Goal: Task Accomplishment & Management: Use online tool/utility

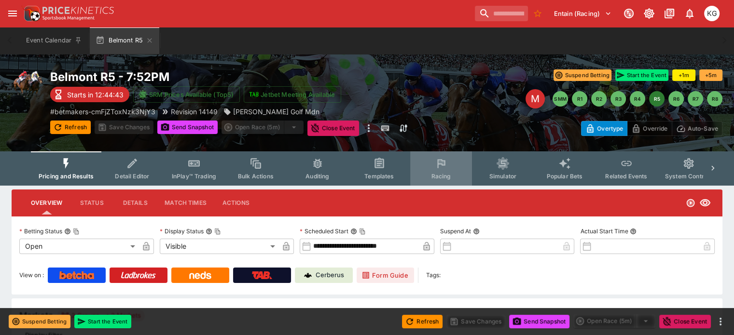
click at [451, 174] on span "Racing" at bounding box center [441, 176] width 20 height 7
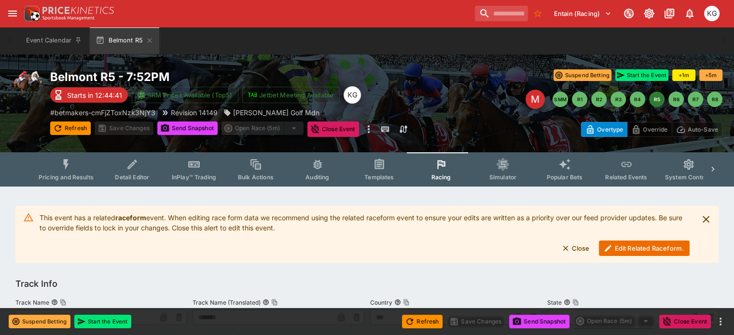
click at [641, 247] on button "Edit Related Raceform." at bounding box center [644, 248] width 91 height 15
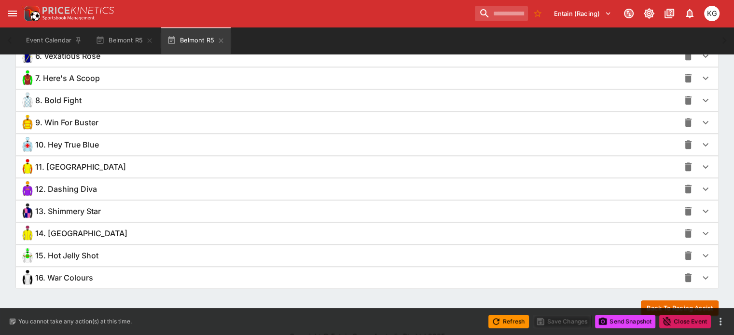
scroll to position [822, 0]
click at [700, 272] on icon "button" at bounding box center [706, 278] width 12 height 12
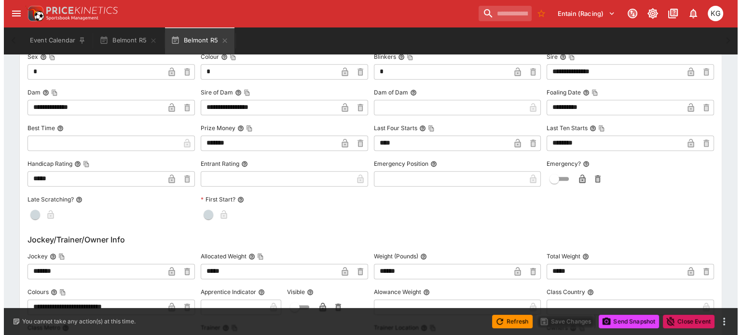
scroll to position [1209, 0]
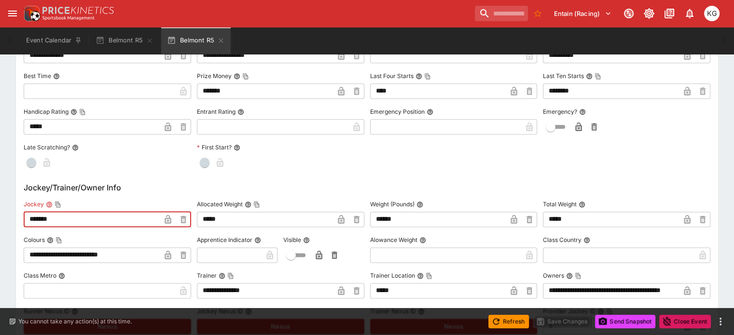
drag, startPoint x: 84, startPoint y: 215, endPoint x: 18, endPoint y: 202, distance: 67.8
type input "**********"
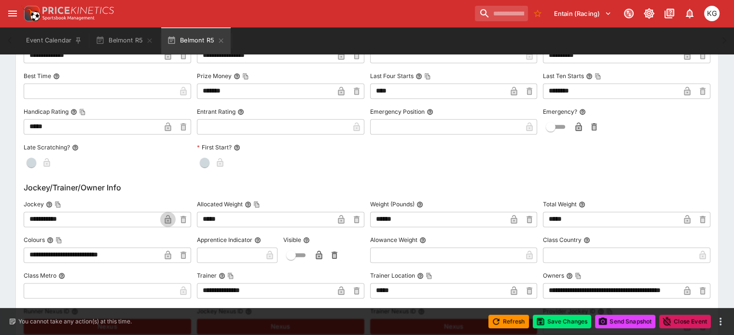
click at [170, 219] on icon "button" at bounding box center [168, 221] width 5 height 4
click at [557, 320] on button "Save Changes" at bounding box center [562, 322] width 59 height 14
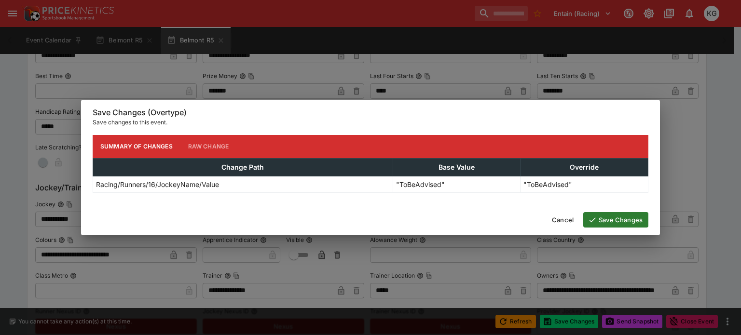
click at [626, 220] on button "Save Changes" at bounding box center [616, 219] width 65 height 15
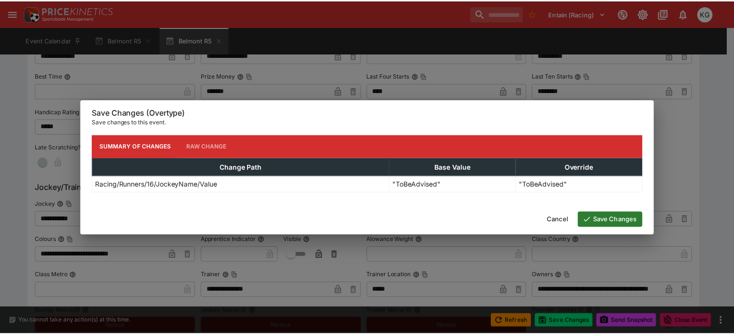
scroll to position [0, 0]
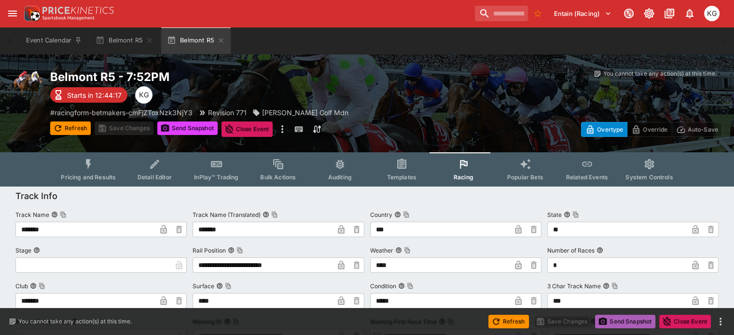
click at [624, 317] on button "Send Snapshot" at bounding box center [625, 322] width 60 height 14
